Goal: Check status

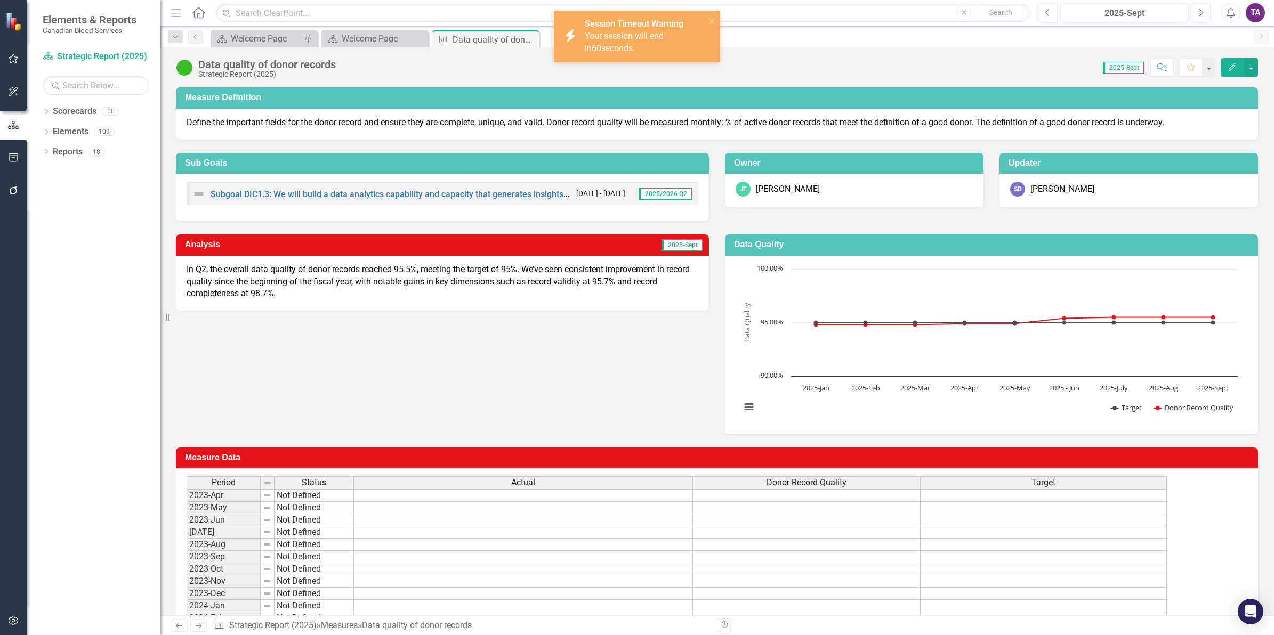
scroll to position [4, 0]
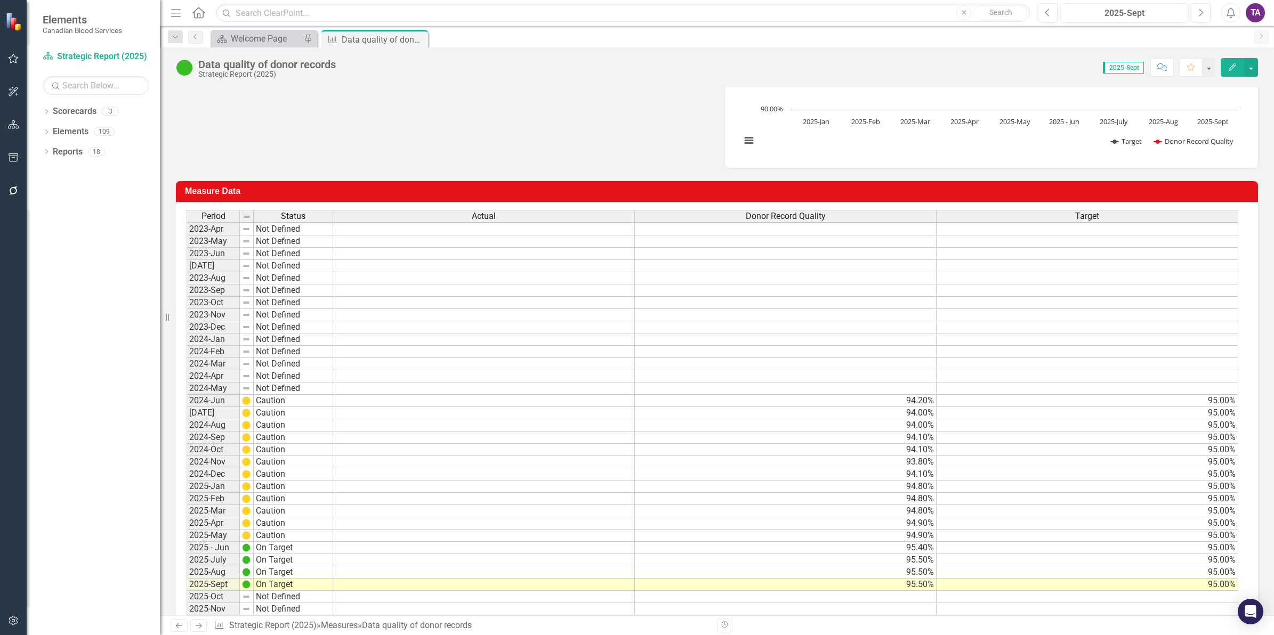
scroll to position [313, 0]
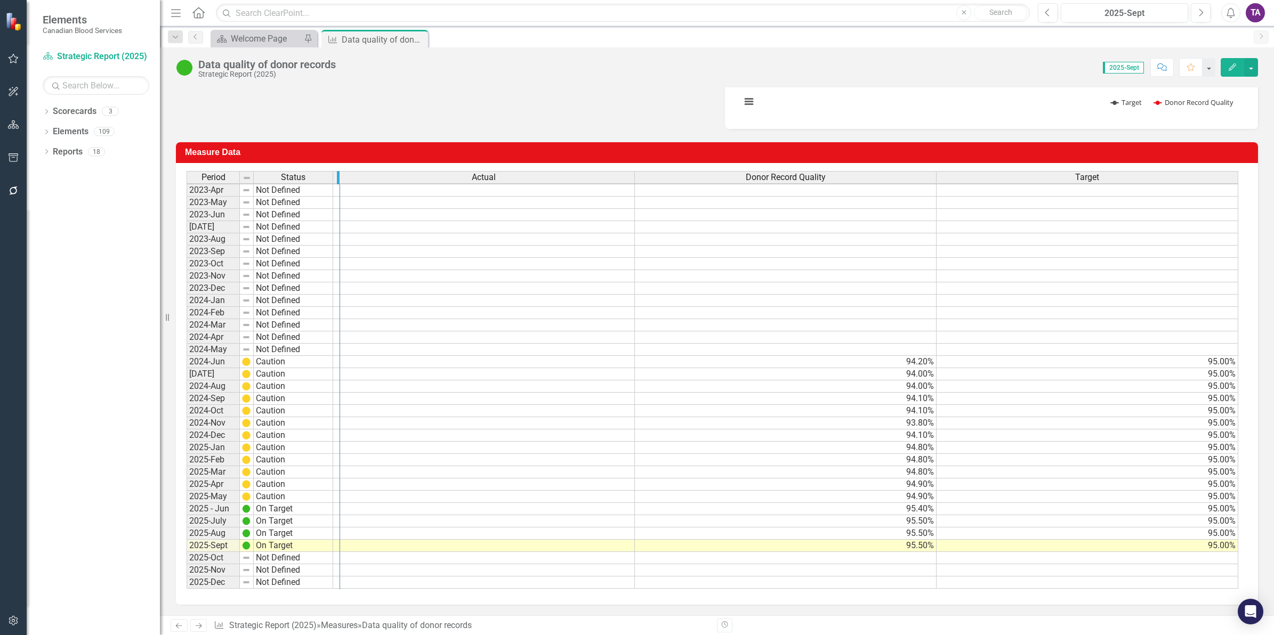
drag, startPoint x: 252, startPoint y: 168, endPoint x: 338, endPoint y: 176, distance: 87.2
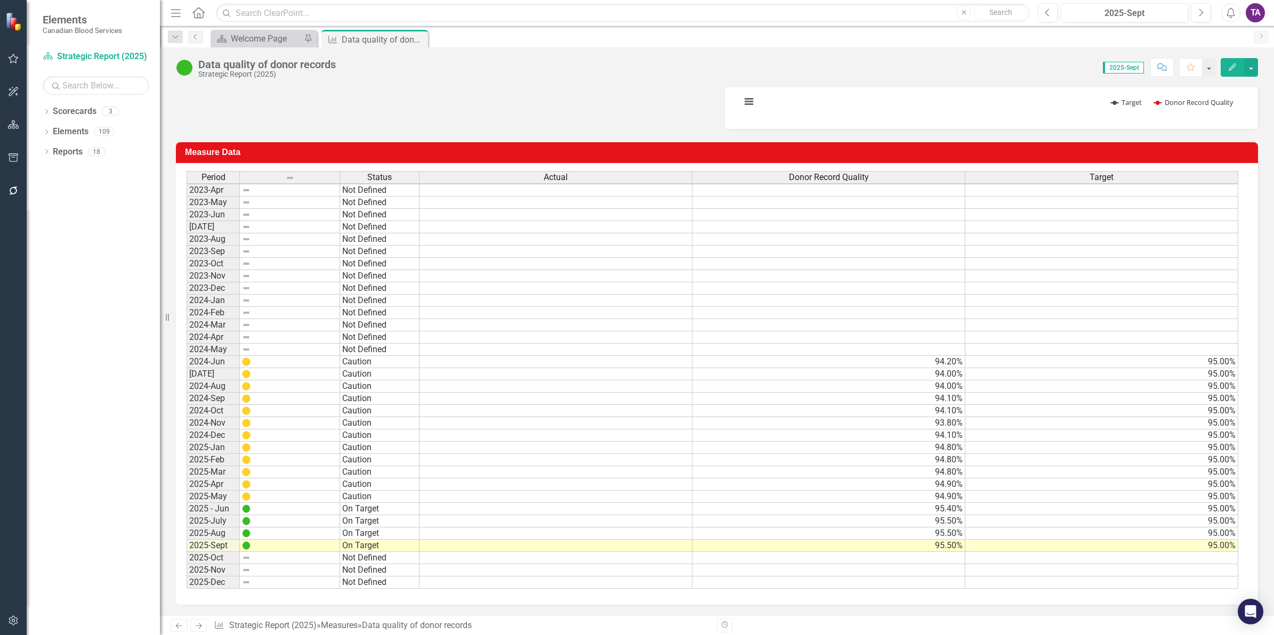
click at [955, 505] on td "95.40%" at bounding box center [828, 509] width 273 height 12
click at [955, 515] on td "95.50%" at bounding box center [828, 521] width 273 height 12
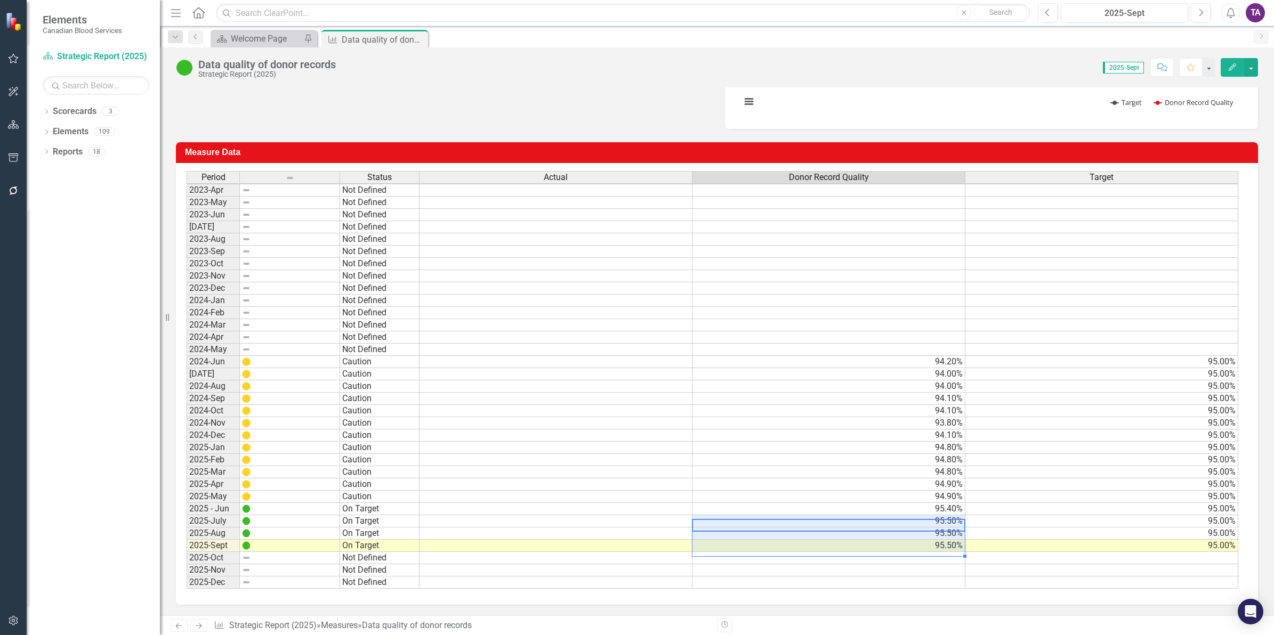
drag, startPoint x: 955, startPoint y: 509, endPoint x: 955, endPoint y: 534, distance: 25.6
click at [955, 534] on tbody "2023-Apr Not Defined 2023-May Not Defined 2023-Jun Not Defined [DATE] Not Defin…" at bounding box center [712, 386] width 1051 height 405
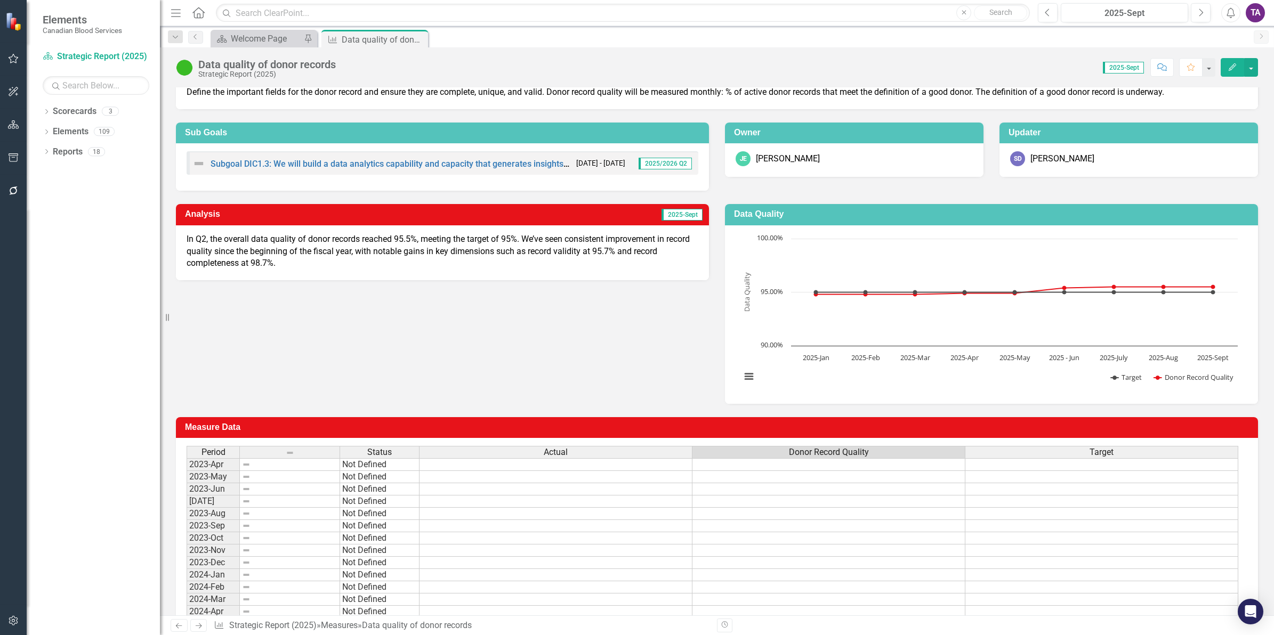
scroll to position [0, 0]
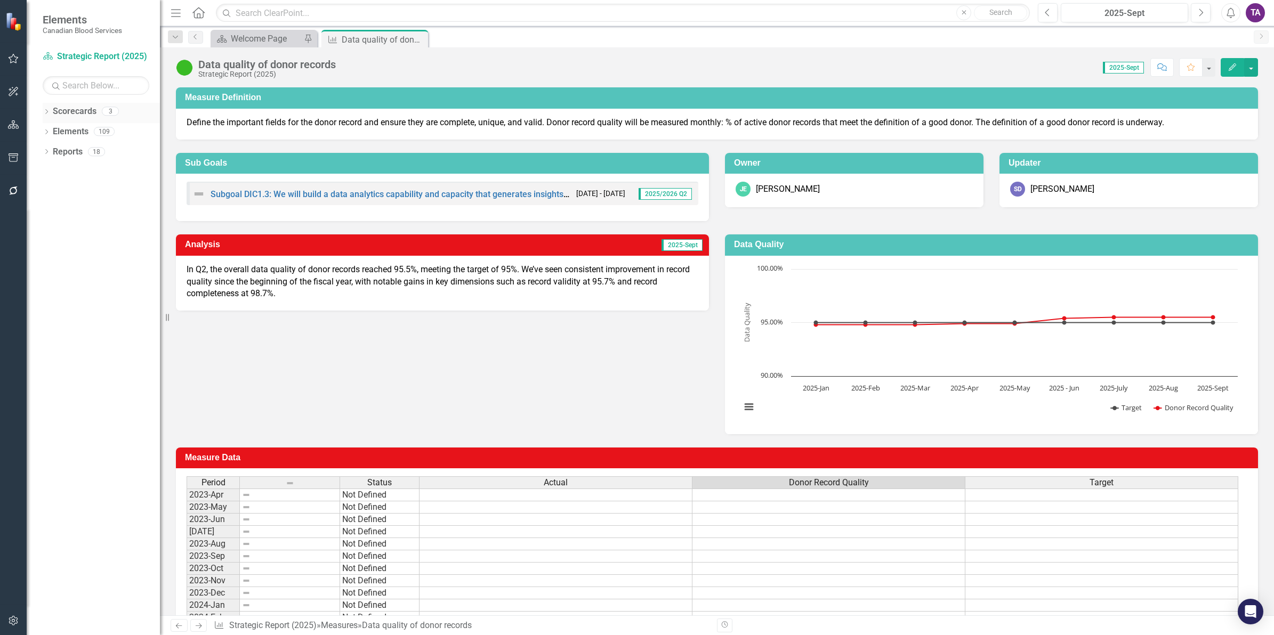
click at [58, 113] on link "Scorecards" at bounding box center [75, 112] width 44 height 12
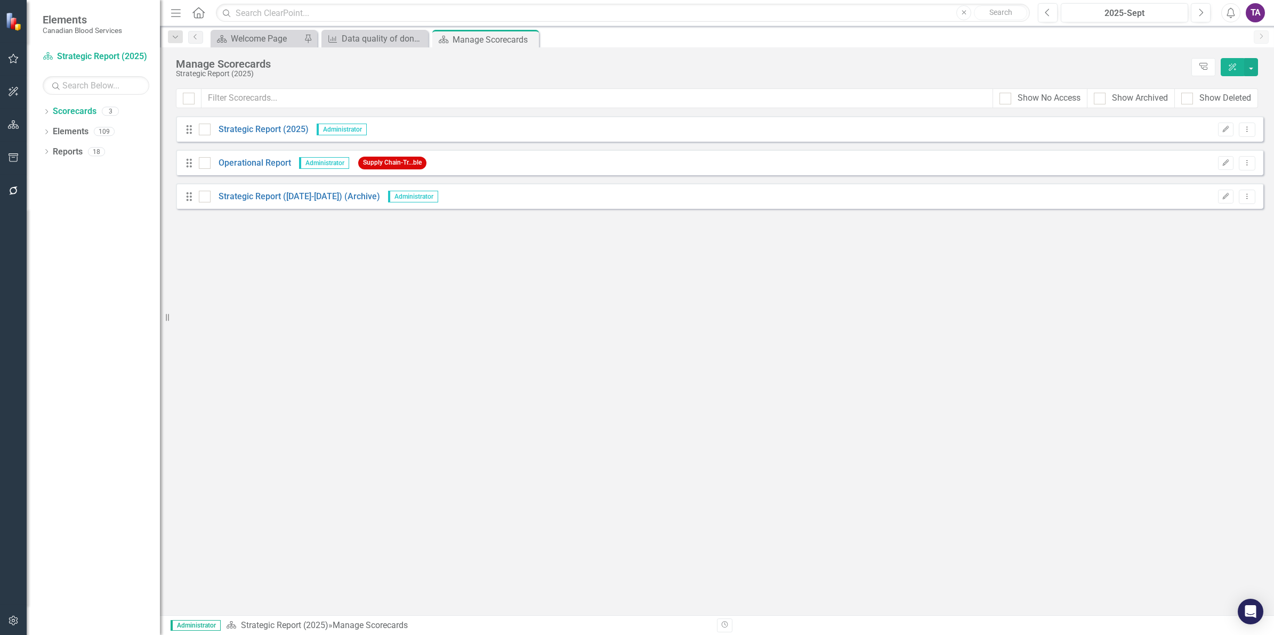
click at [246, 156] on div "Drag Operational Report Administrator Supply Chain-Tr...ble" at bounding box center [308, 162] width 247 height 19
click at [246, 166] on link "Operational Report" at bounding box center [250, 163] width 80 height 12
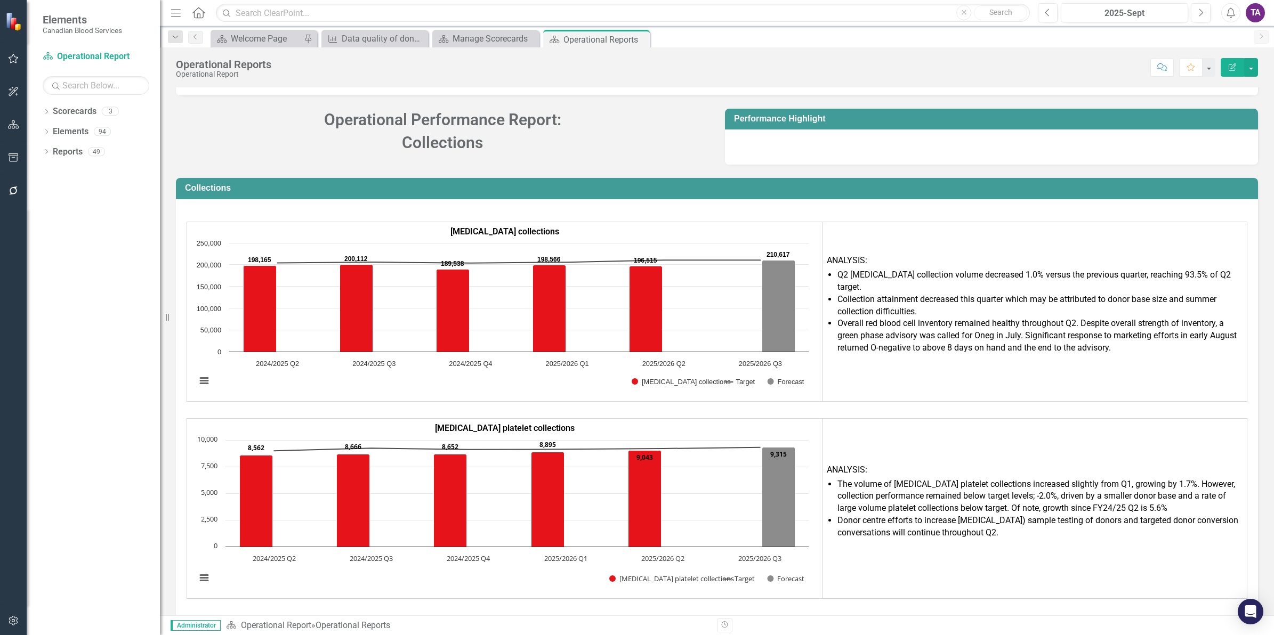
scroll to position [2139, 0]
